Goal: Information Seeking & Learning: Learn about a topic

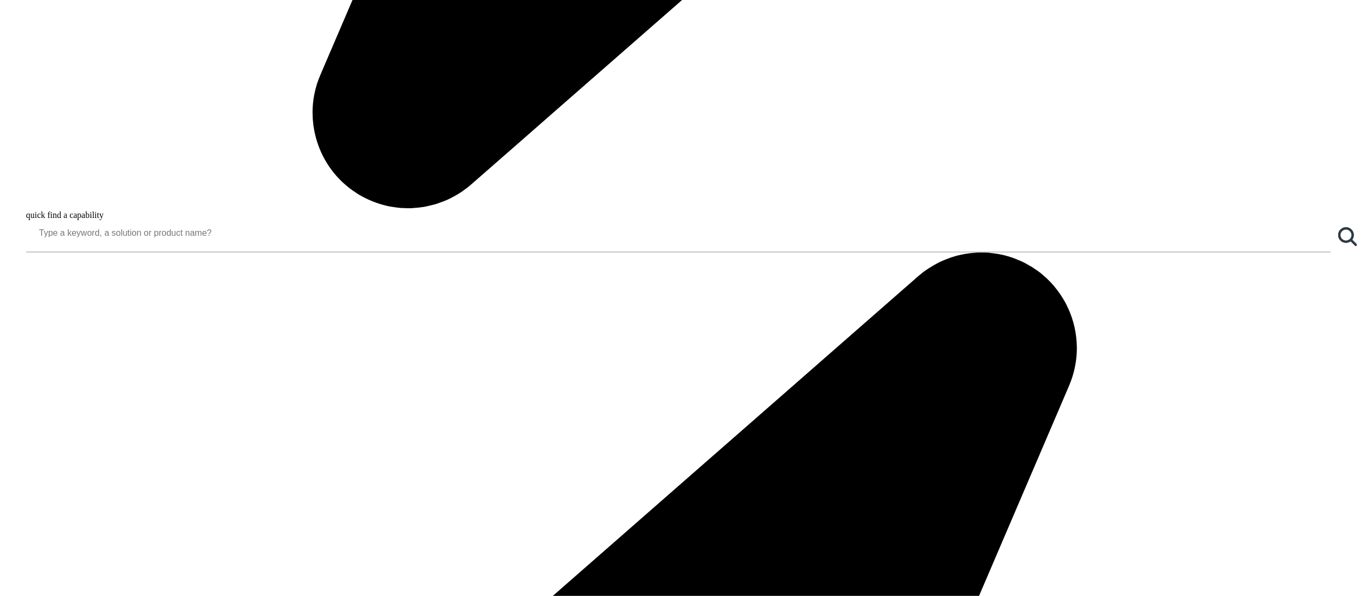
scroll to position [1622, 0]
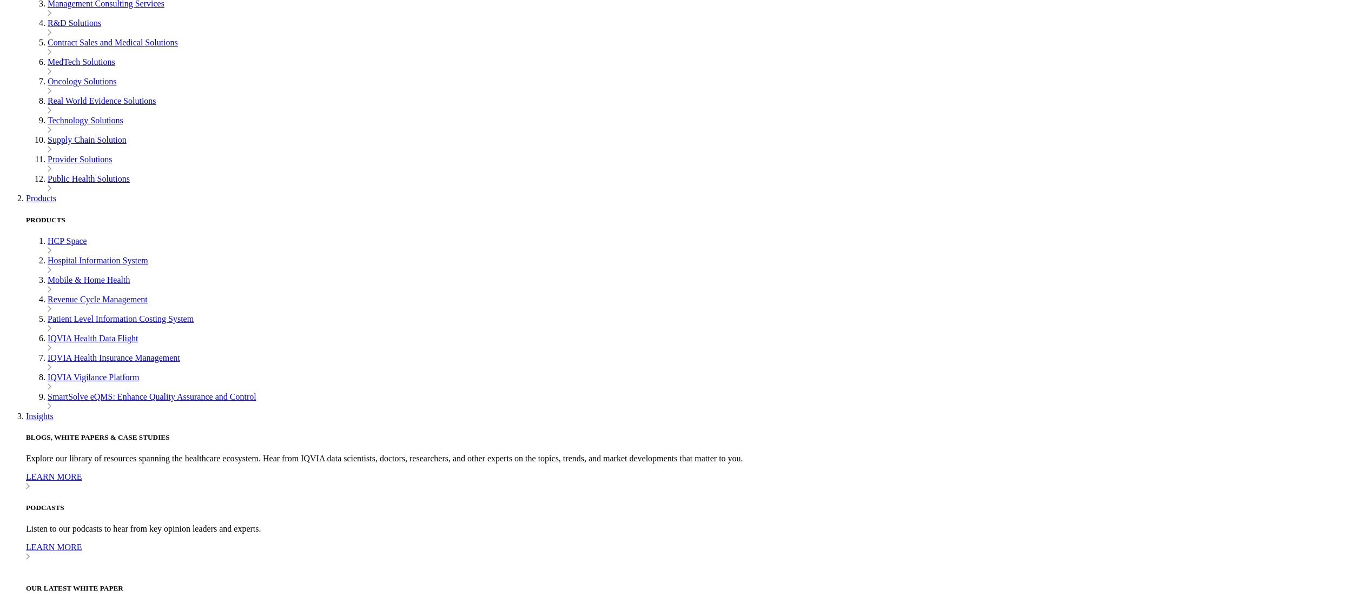
scroll to position [541, 0]
